Goal: Task Accomplishment & Management: Use online tool/utility

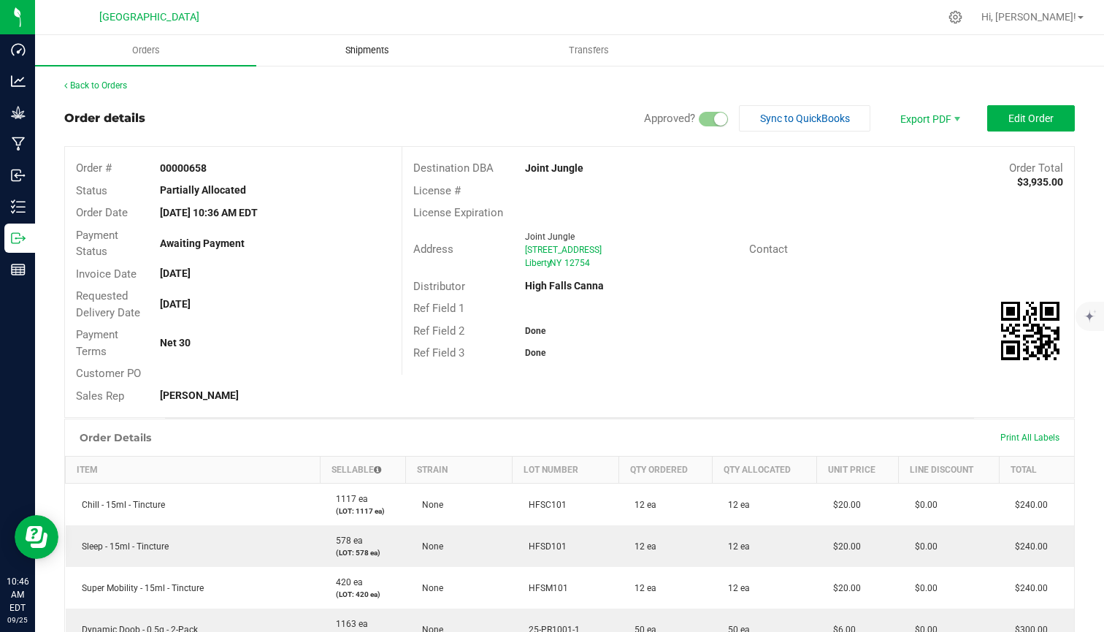
click at [376, 55] on span "Shipments" at bounding box center [367, 50] width 83 height 13
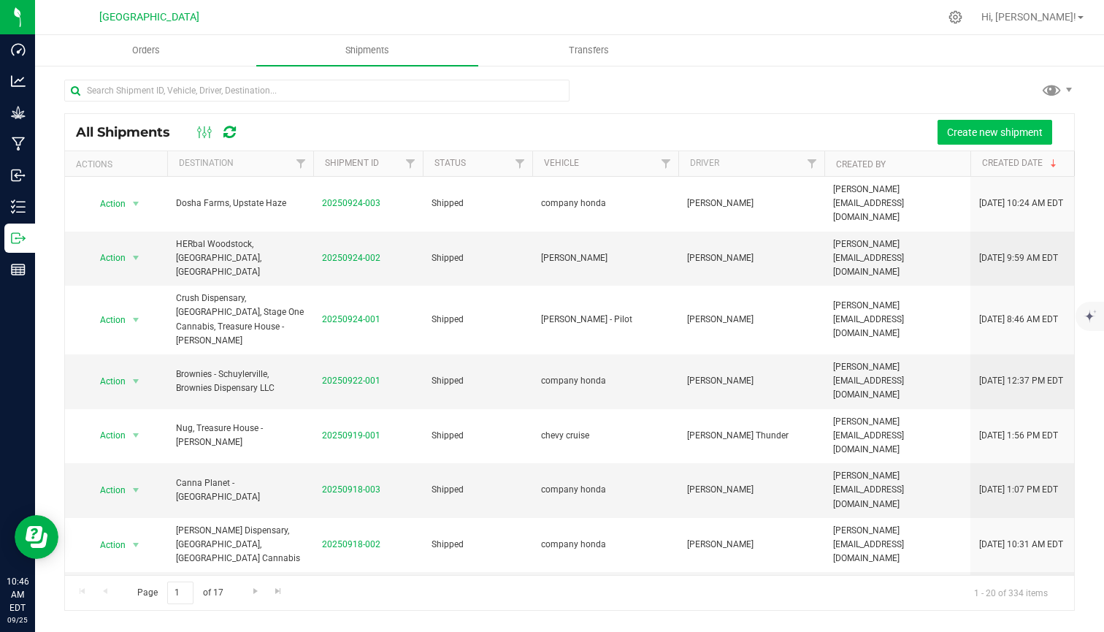
click at [978, 131] on span "Create new shipment" at bounding box center [995, 132] width 96 height 12
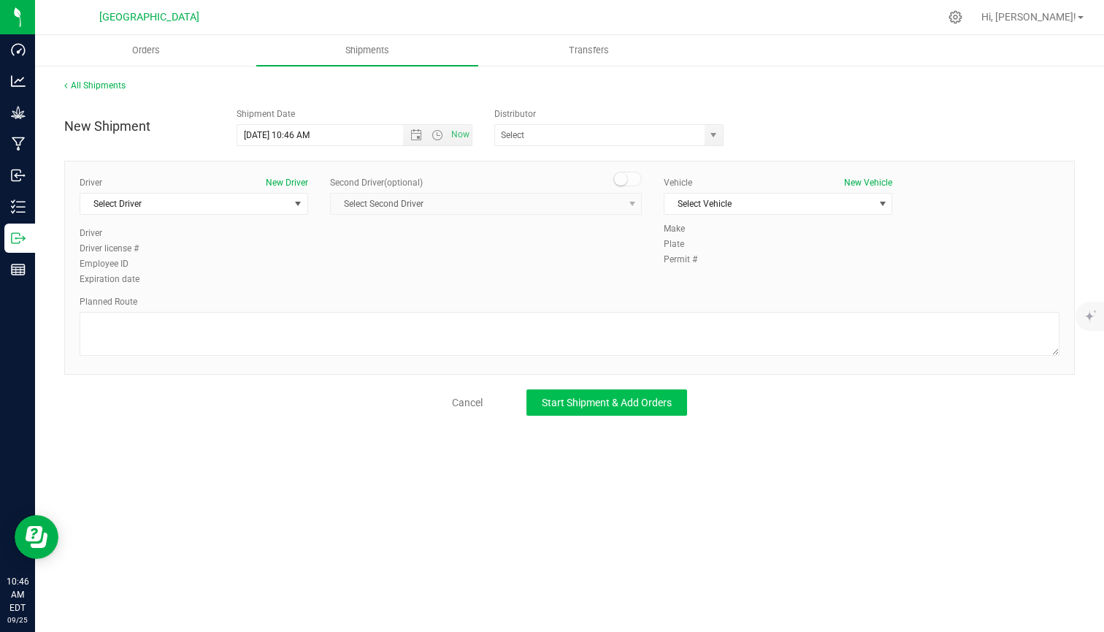
click at [581, 401] on span "Start Shipment & Add Orders" at bounding box center [607, 402] width 130 height 12
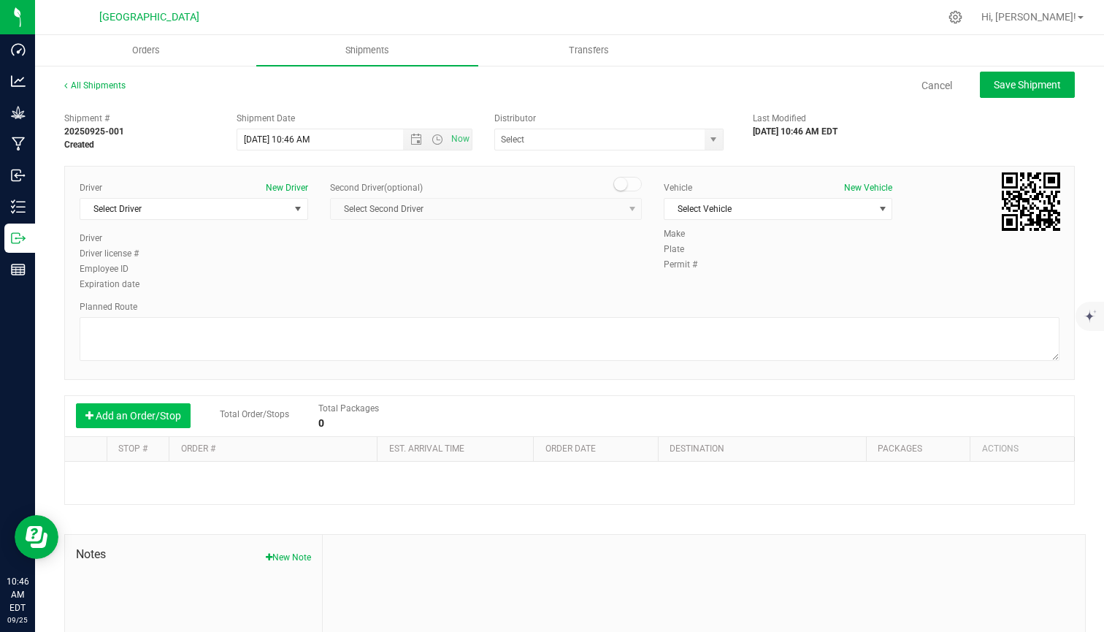
click at [160, 412] on button "Add an Order/Stop" at bounding box center [133, 415] width 115 height 25
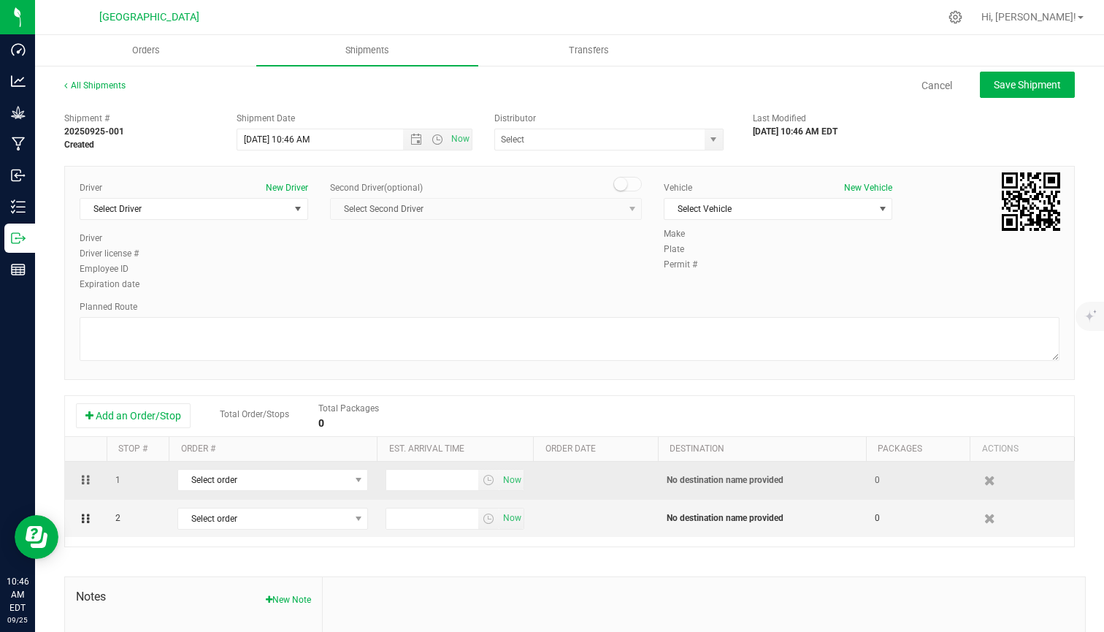
click at [280, 492] on td "Select order 00000683 00000682 00000681 00000680 00000679 00000678 00000677 000…" at bounding box center [273, 480] width 208 height 38
click at [293, 481] on span "Select order" at bounding box center [263, 479] width 171 height 20
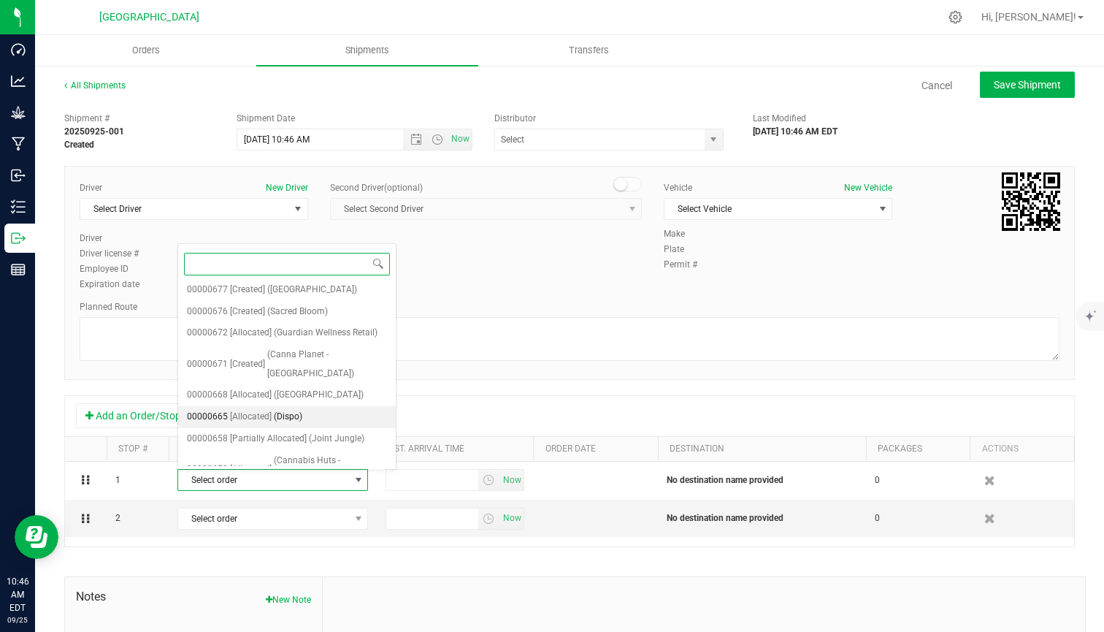
scroll to position [153, 0]
click at [306, 406] on li "00000665 [Allocated] (Dispo)" at bounding box center [287, 417] width 218 height 22
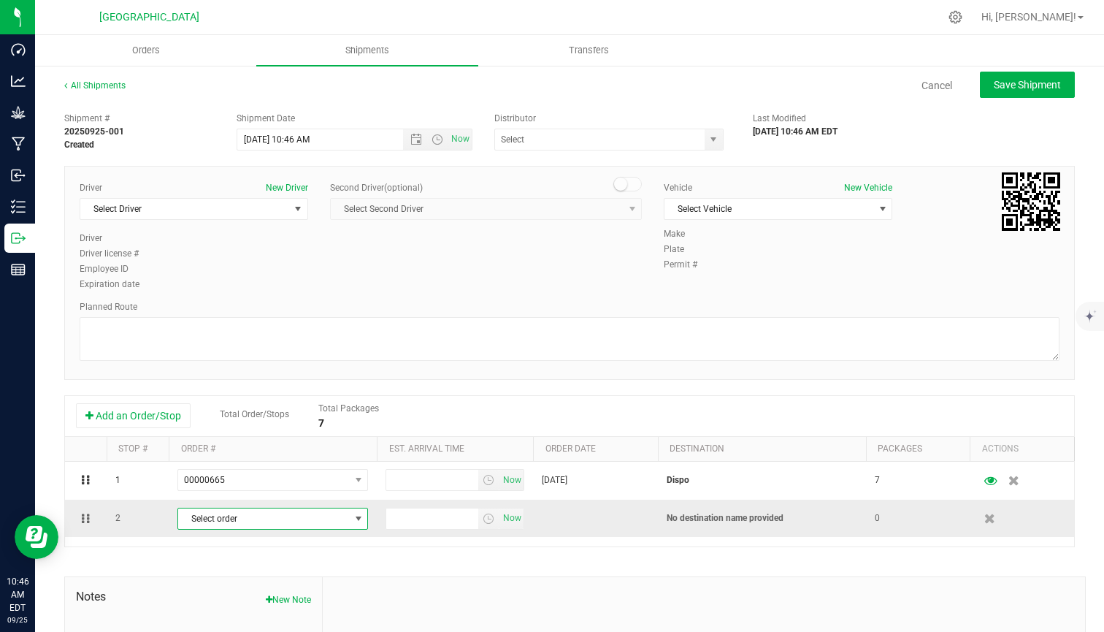
click at [290, 515] on span "Select order" at bounding box center [263, 518] width 171 height 20
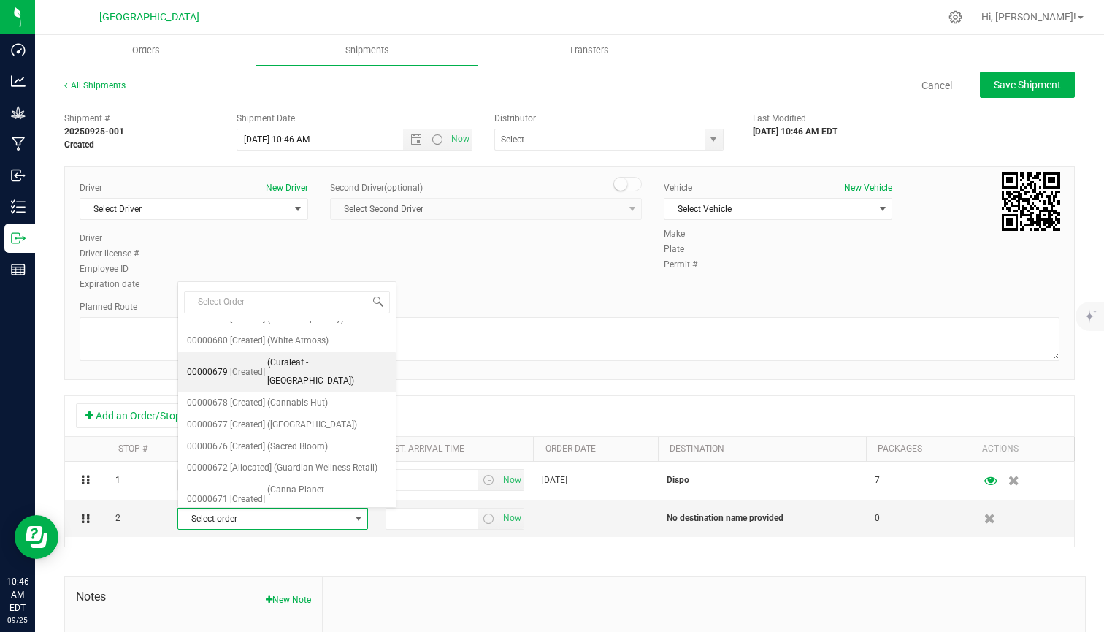
scroll to position [57, 0]
click at [310, 457] on span "(Guardian Wellness Retail)" at bounding box center [326, 466] width 104 height 19
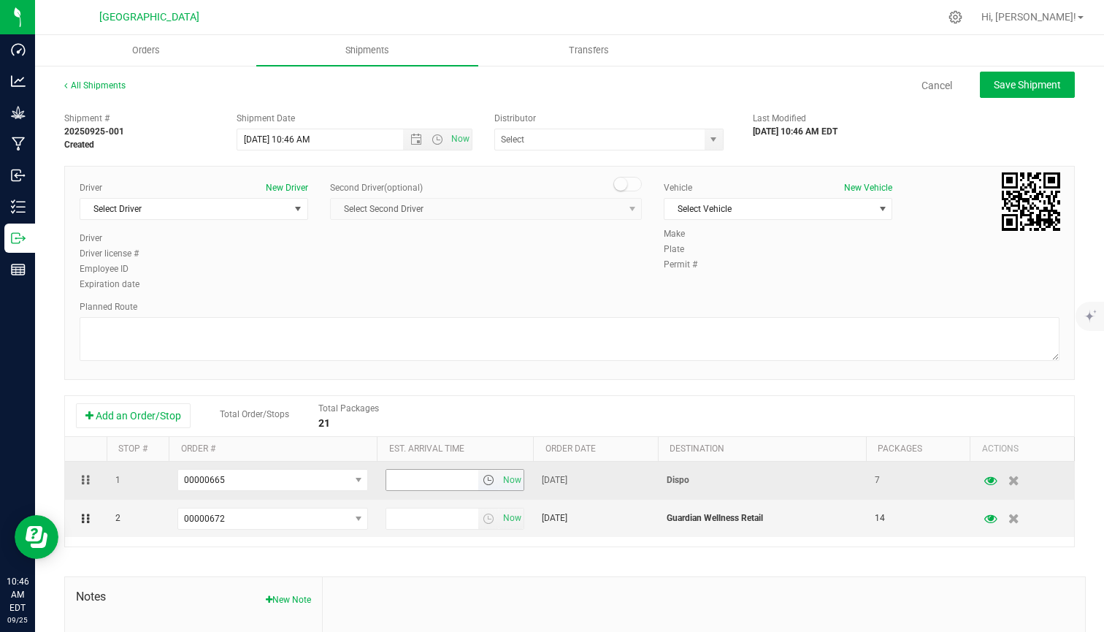
click at [488, 486] on span "select" at bounding box center [489, 480] width 12 height 12
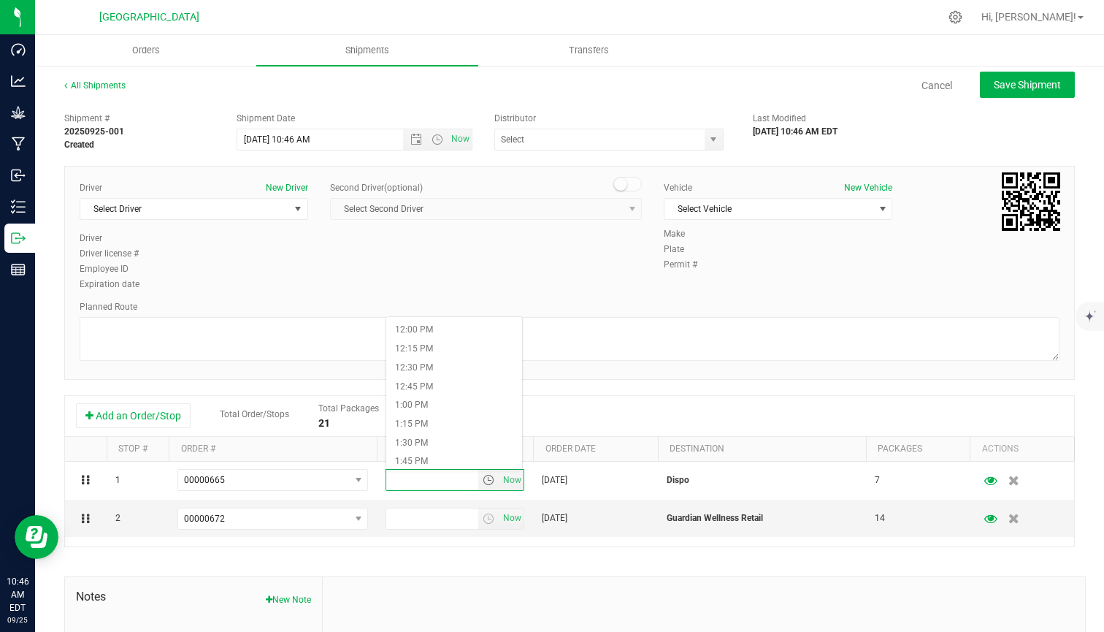
scroll to position [918, 0]
click at [449, 415] on li "1:30 PM" at bounding box center [454, 424] width 136 height 19
click at [486, 519] on span "select" at bounding box center [489, 519] width 12 height 12
click at [415, 469] on li "1:30 PM" at bounding box center [454, 477] width 136 height 19
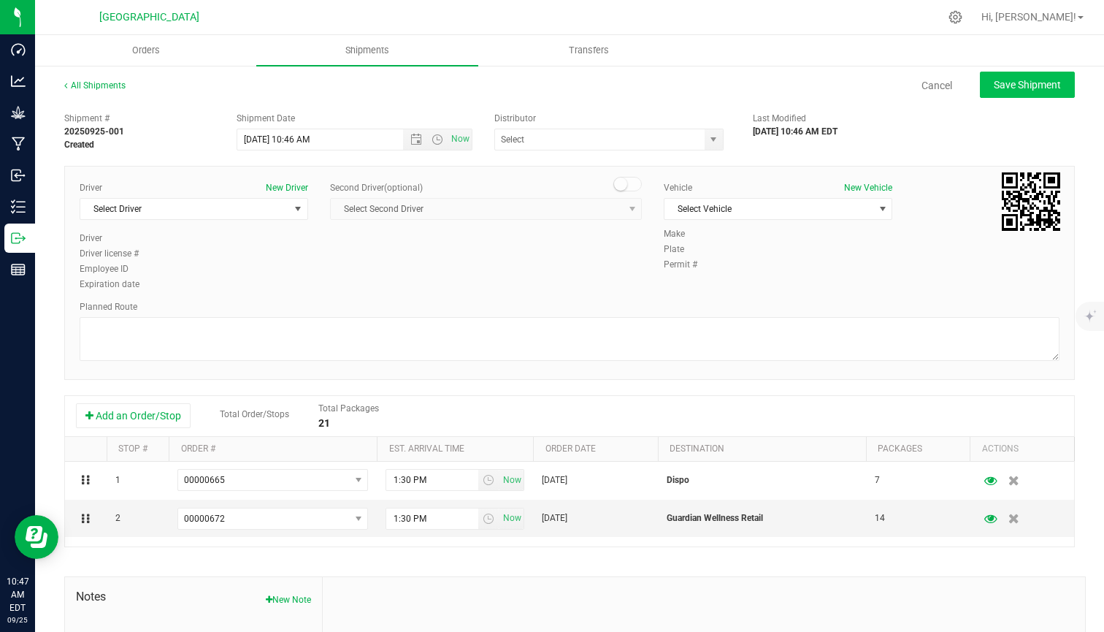
click at [1026, 85] on span "Save Shipment" at bounding box center [1027, 85] width 67 height 12
type input "[DATE] 2:46 PM"
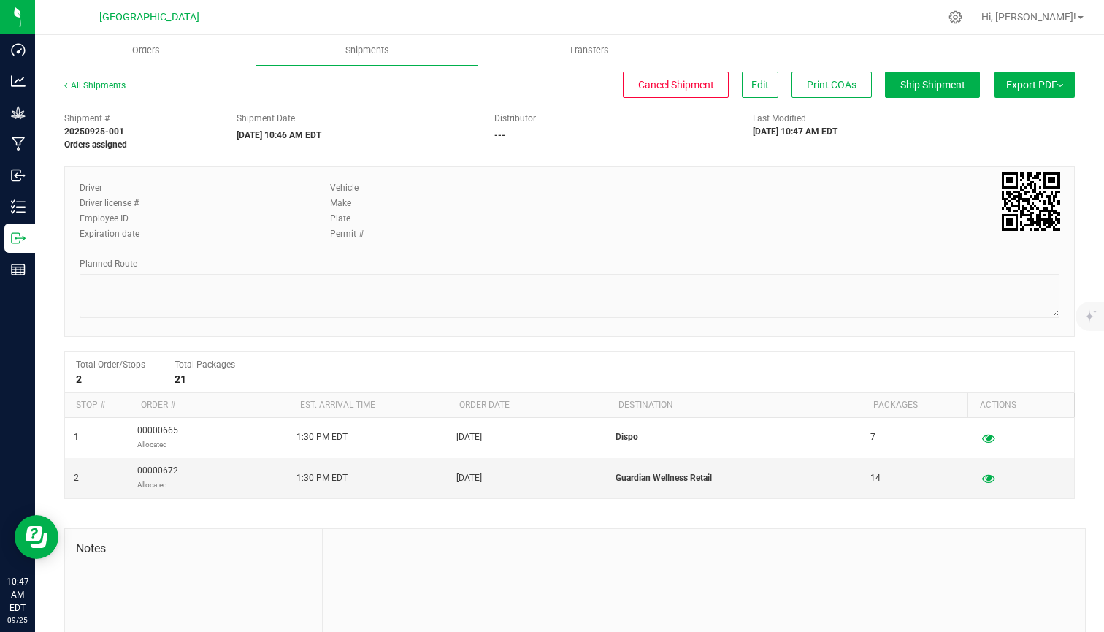
click at [1048, 85] on span "Export PDF" at bounding box center [1034, 85] width 57 height 12
click at [736, 210] on div "Vehicle Make Plate Permit #" at bounding box center [528, 211] width 418 height 61
click at [755, 82] on span "Edit" at bounding box center [760, 85] width 18 height 12
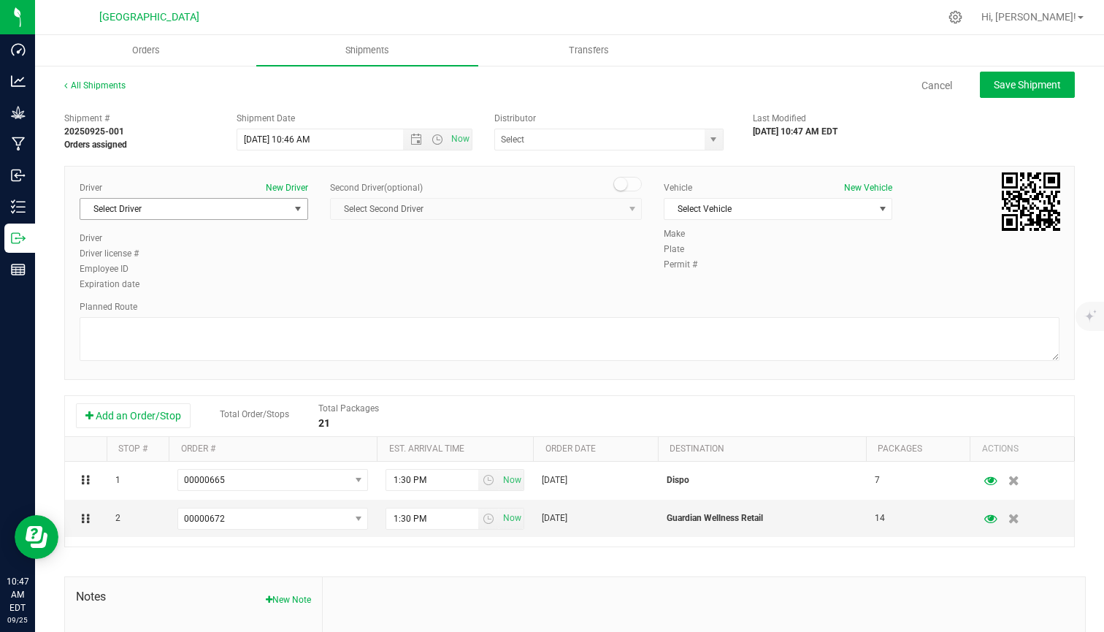
click at [269, 209] on span "Select Driver" at bounding box center [184, 209] width 209 height 20
click at [227, 212] on span "Select Driver" at bounding box center [184, 209] width 209 height 20
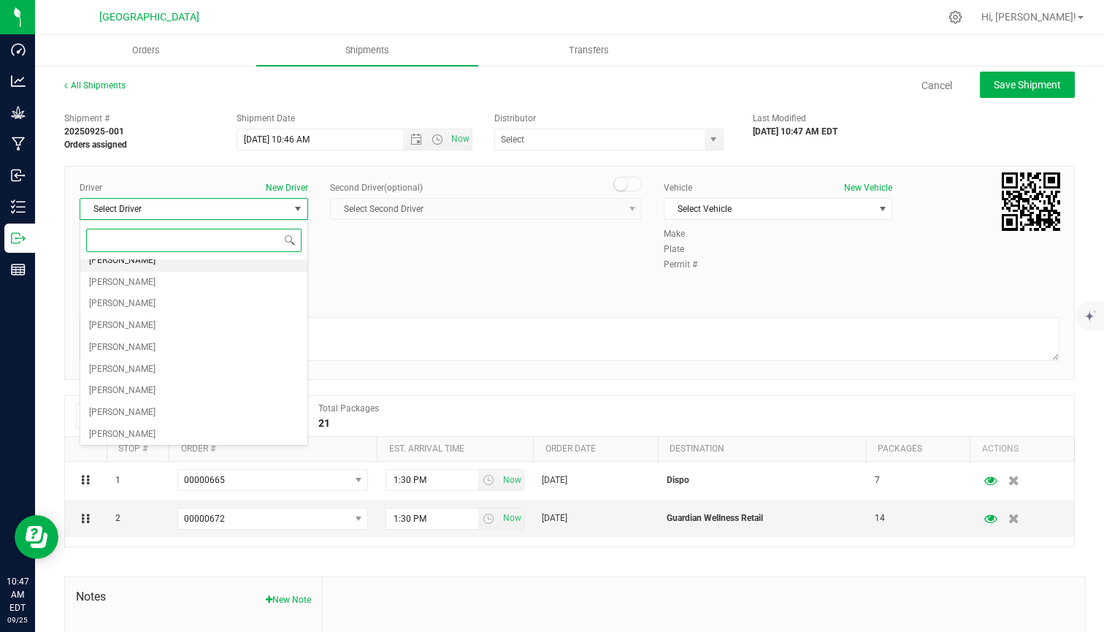
scroll to position [53, 0]
click at [137, 323] on li "[PERSON_NAME]" at bounding box center [193, 325] width 227 height 22
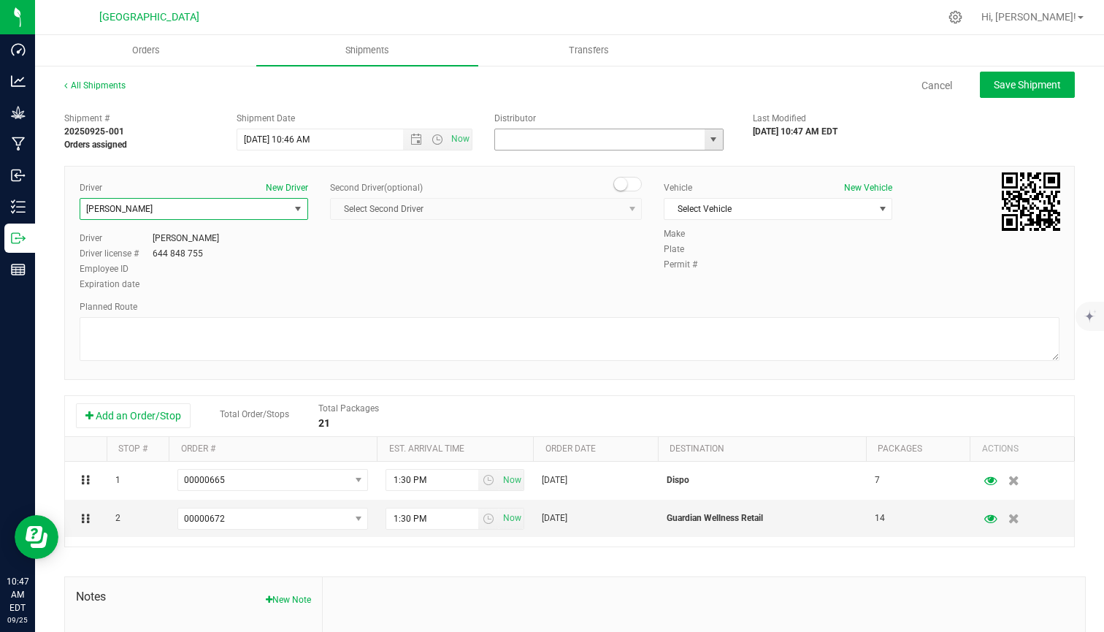
click at [595, 140] on input "text" at bounding box center [596, 139] width 203 height 20
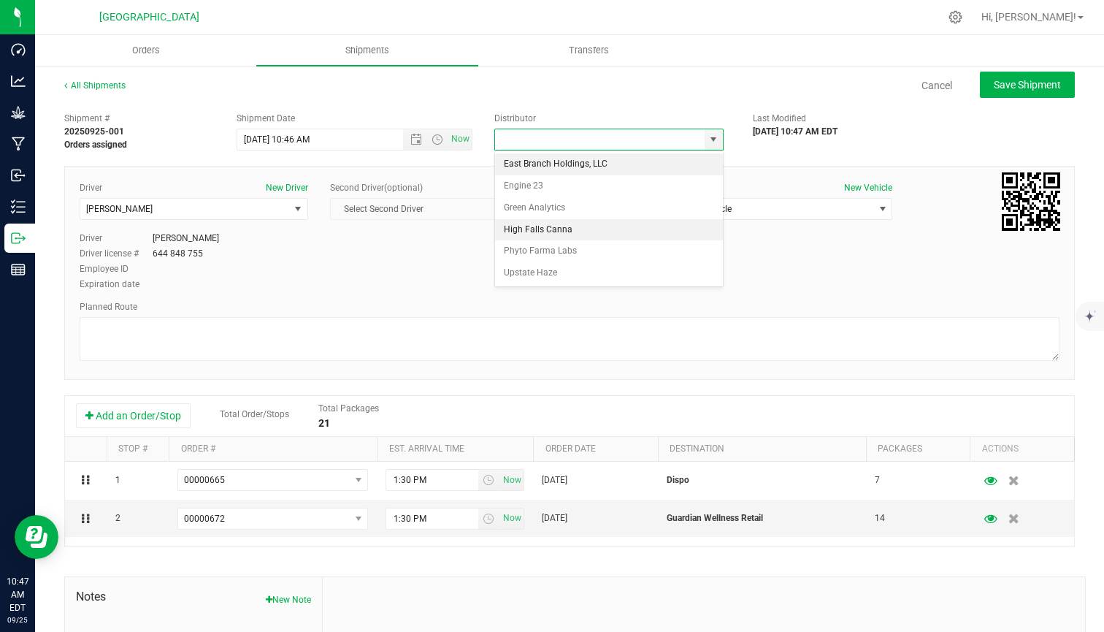
click at [553, 229] on li "High Falls Canna" at bounding box center [609, 230] width 228 height 22
type input "High Falls Canna"
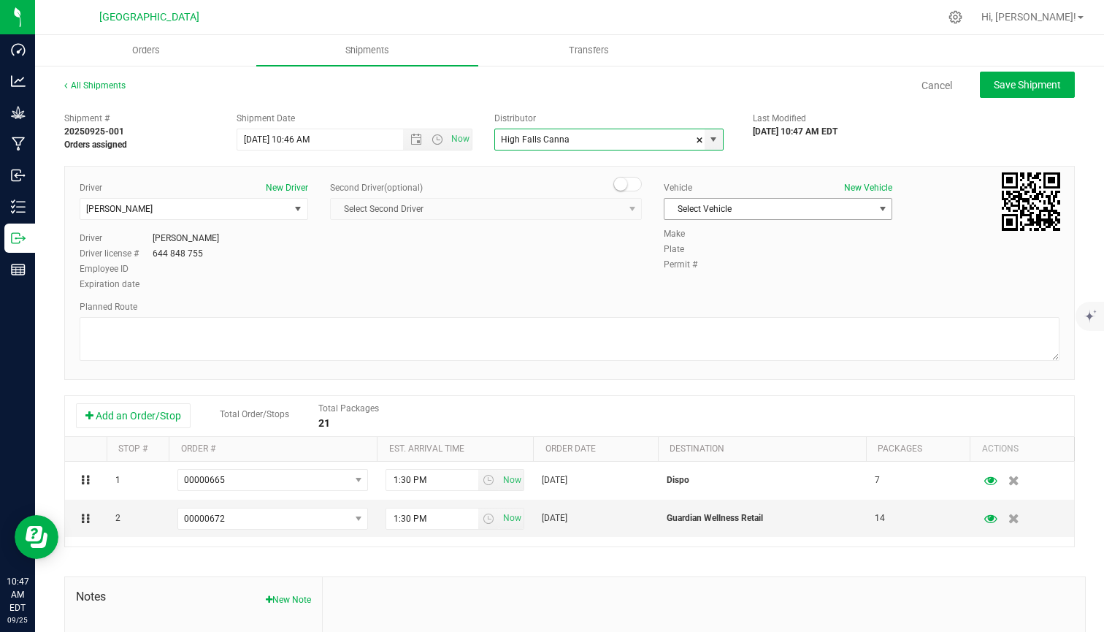
click at [740, 203] on span "Select Vehicle" at bounding box center [768, 209] width 209 height 20
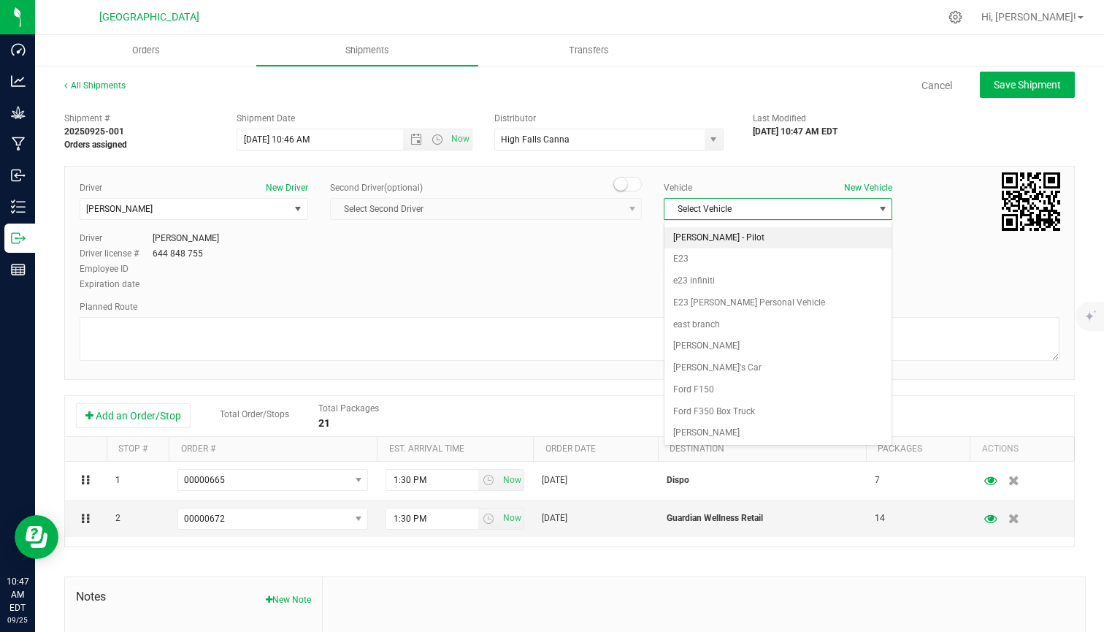
scroll to position [297, 0]
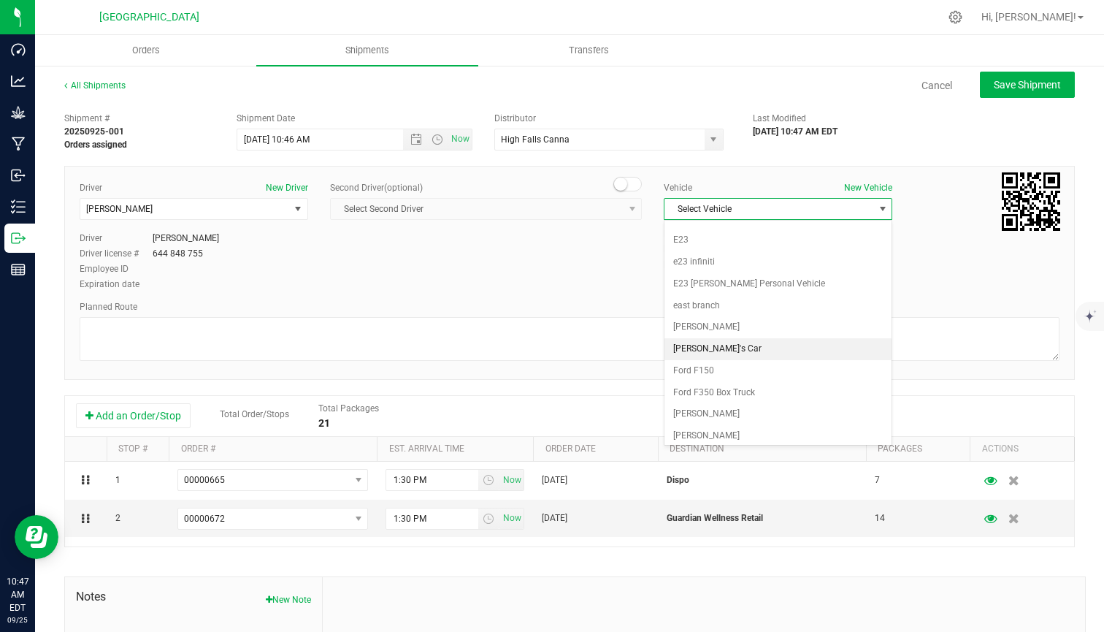
click at [707, 343] on li "[PERSON_NAME]'s Car" at bounding box center [777, 349] width 227 height 22
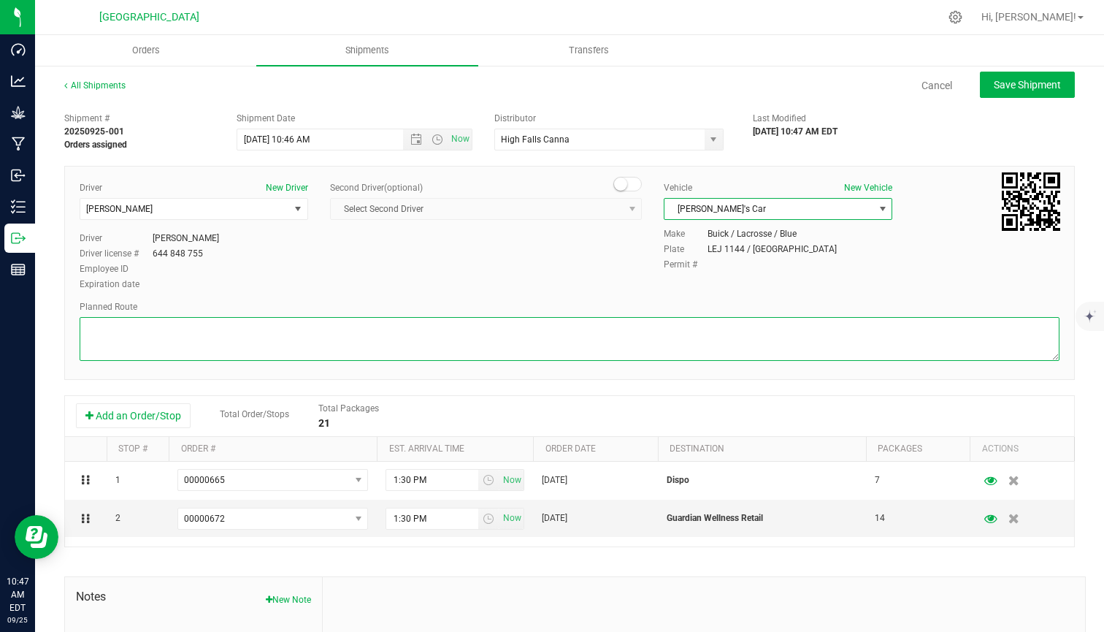
click at [658, 342] on textarea at bounding box center [570, 339] width 980 height 44
type textarea "gps"
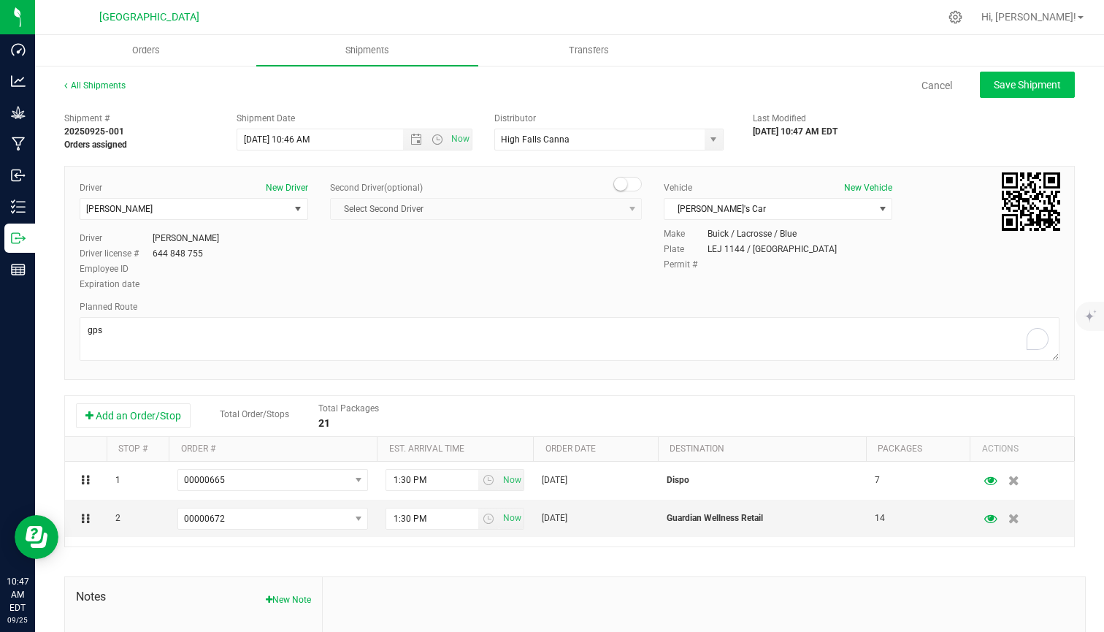
click at [1001, 91] on button "Save Shipment" at bounding box center [1027, 85] width 95 height 26
type input "[DATE] 2:46 PM"
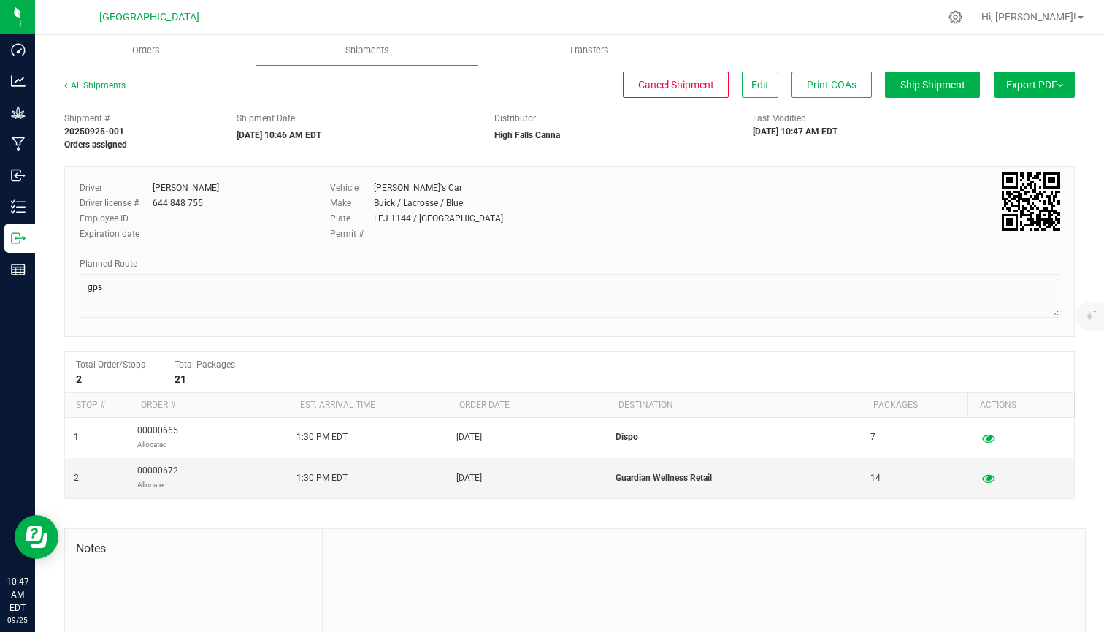
click at [1054, 86] on span "Export PDF" at bounding box center [1034, 85] width 57 height 12
click at [1019, 140] on span "Manifest by Lot" at bounding box center [997, 139] width 61 height 10
